Goal: Check status

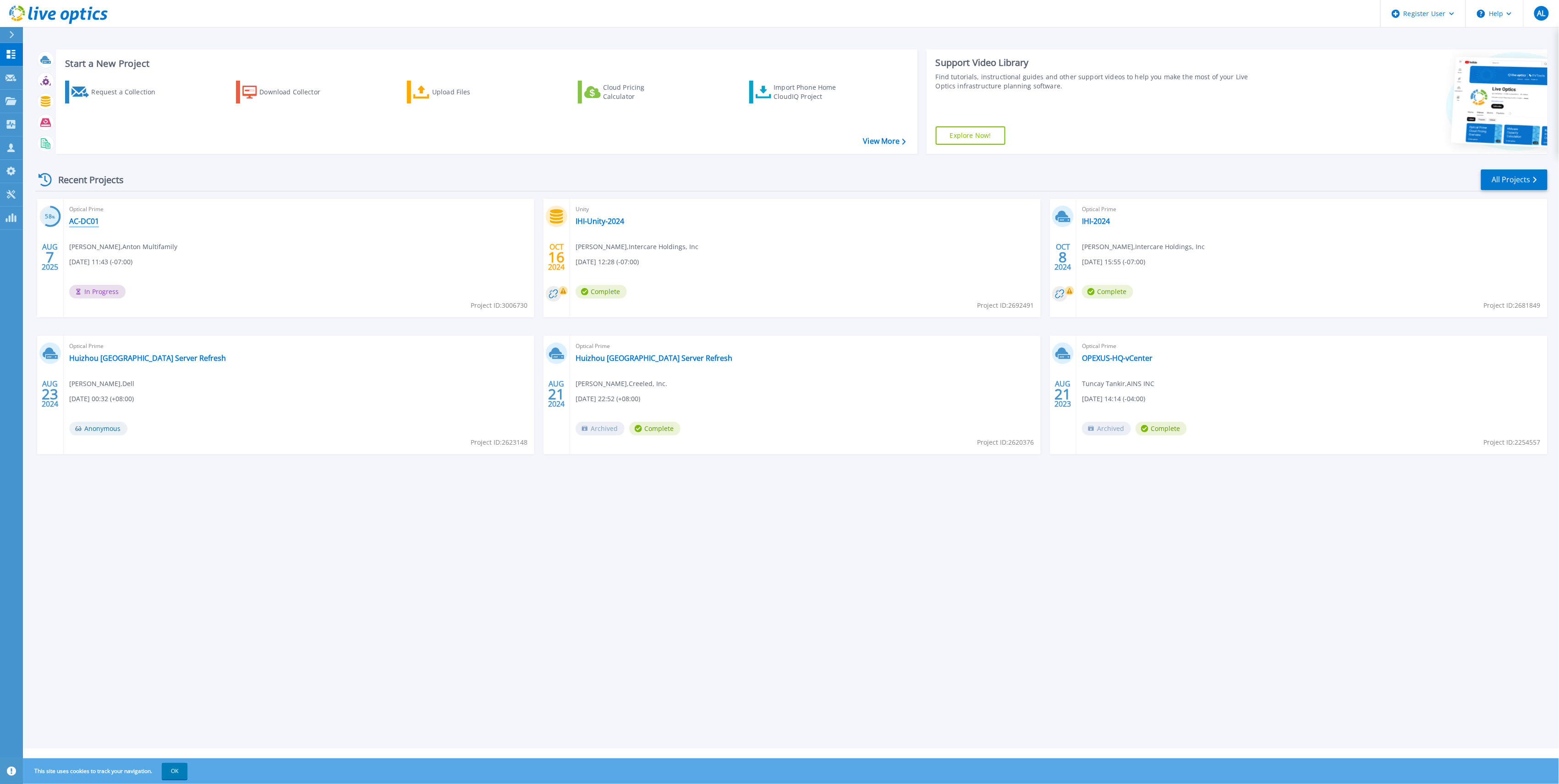
click at [89, 221] on link "AC-DC01" at bounding box center [84, 221] width 29 height 9
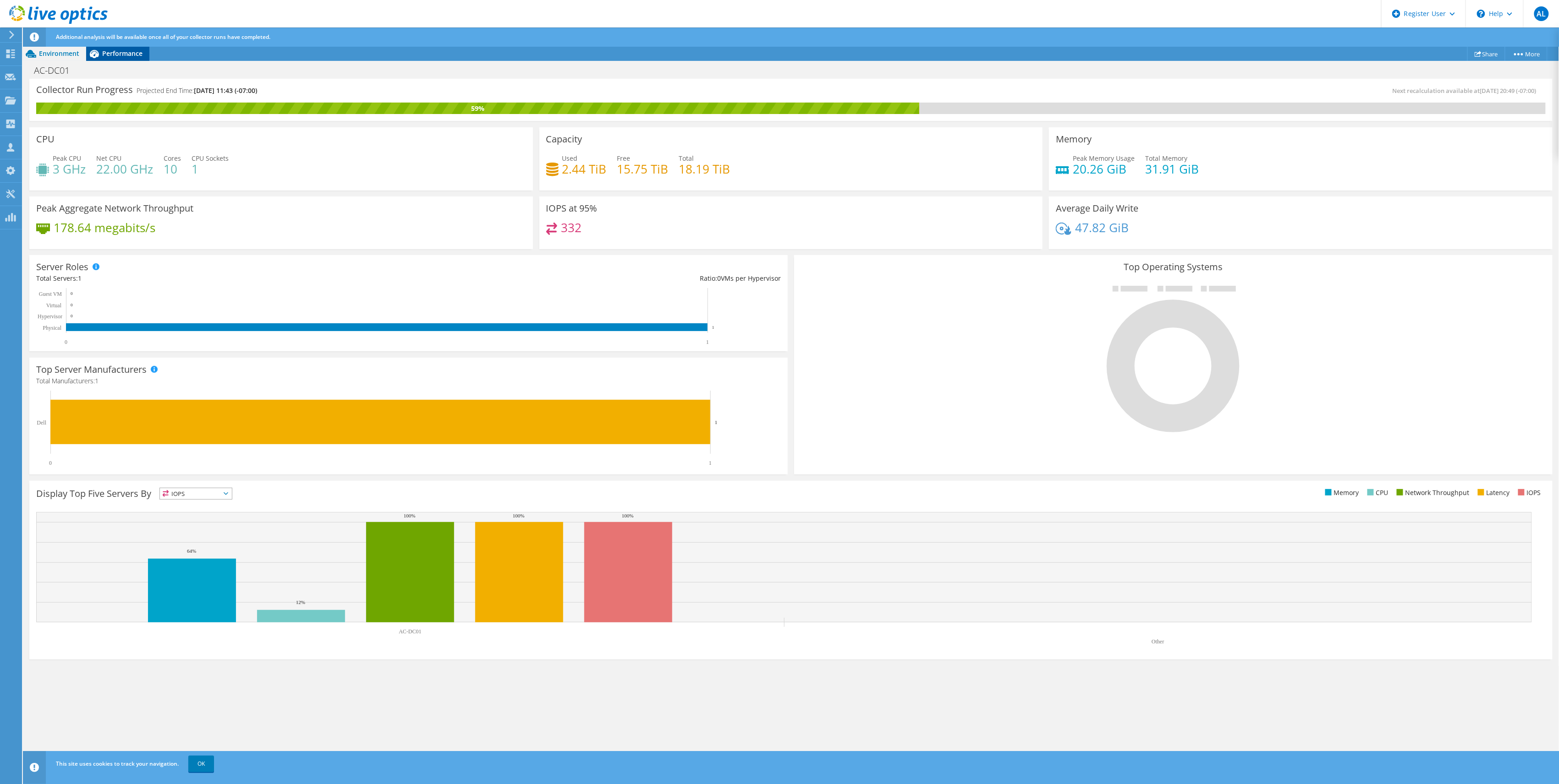
click at [141, 52] on span "Performance" at bounding box center [122, 53] width 40 height 9
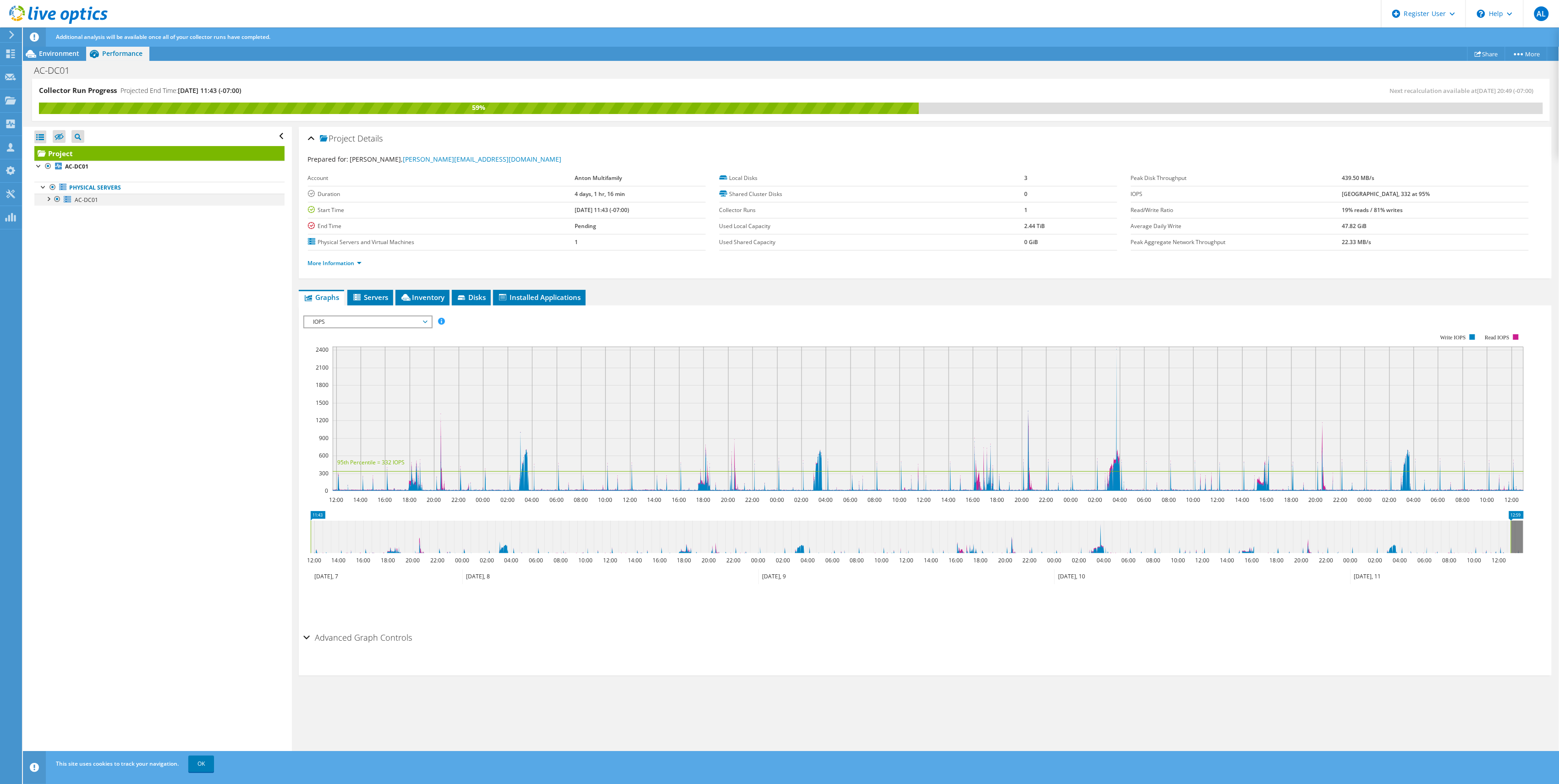
click at [47, 198] on div at bounding box center [48, 198] width 9 height 9
